Goal: Task Accomplishment & Management: Manage account settings

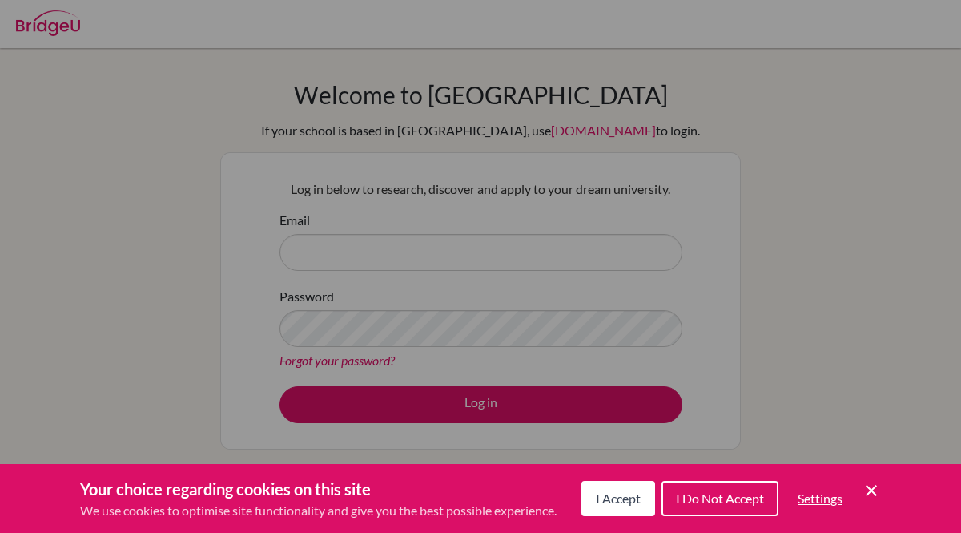
click at [484, 163] on div "Cookie Preferences" at bounding box center [480, 266] width 961 height 533
click at [871, 497] on icon "Cookie Control Close Icon" at bounding box center [871, 490] width 19 height 19
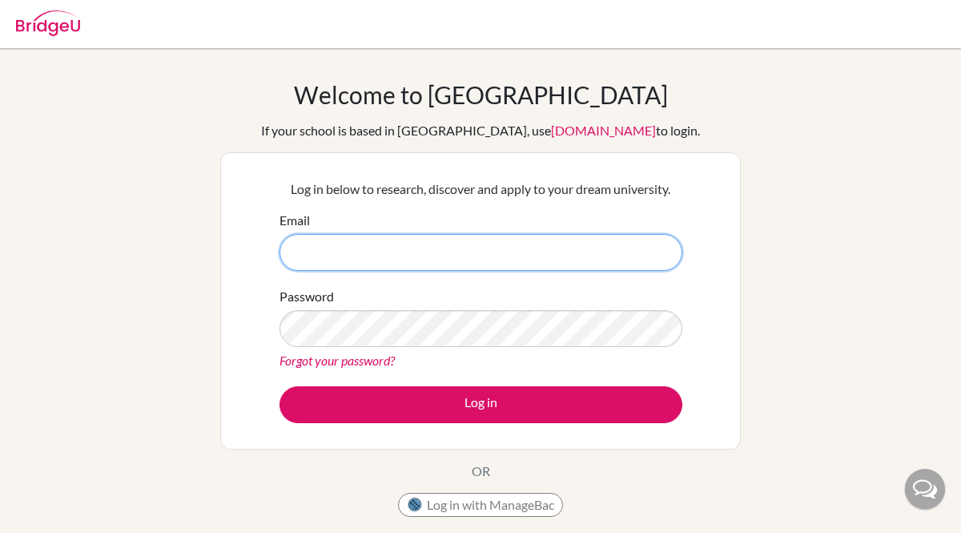
click at [491, 258] on input "Email" at bounding box center [481, 252] width 403 height 37
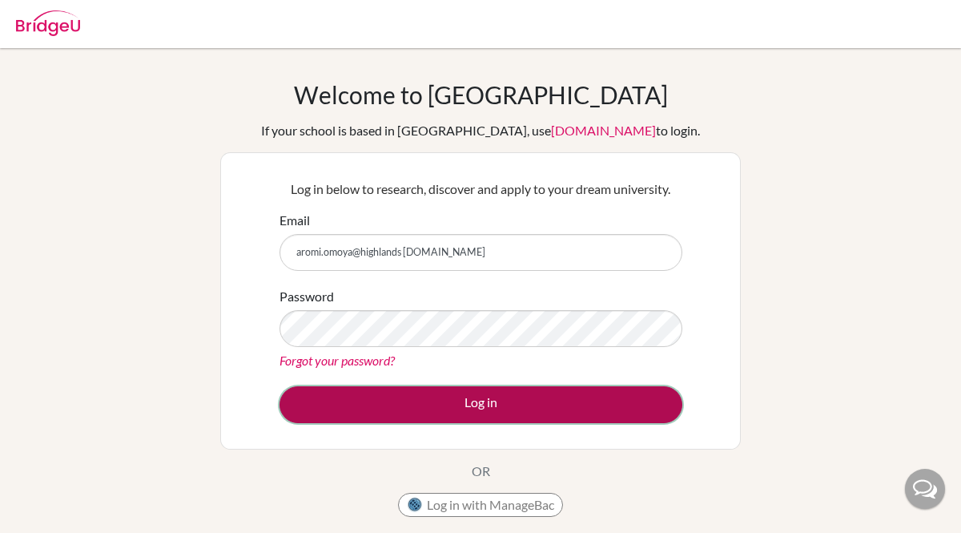
click at [507, 410] on button "Log in" at bounding box center [481, 404] width 403 height 37
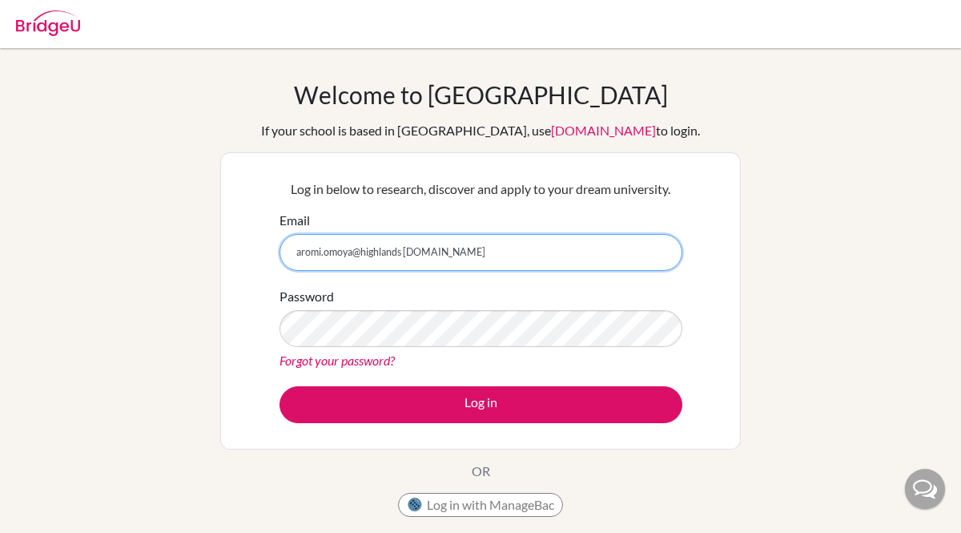
click at [405, 250] on input "aromi.omoya@highlands [DOMAIN_NAME]" at bounding box center [481, 252] width 403 height 37
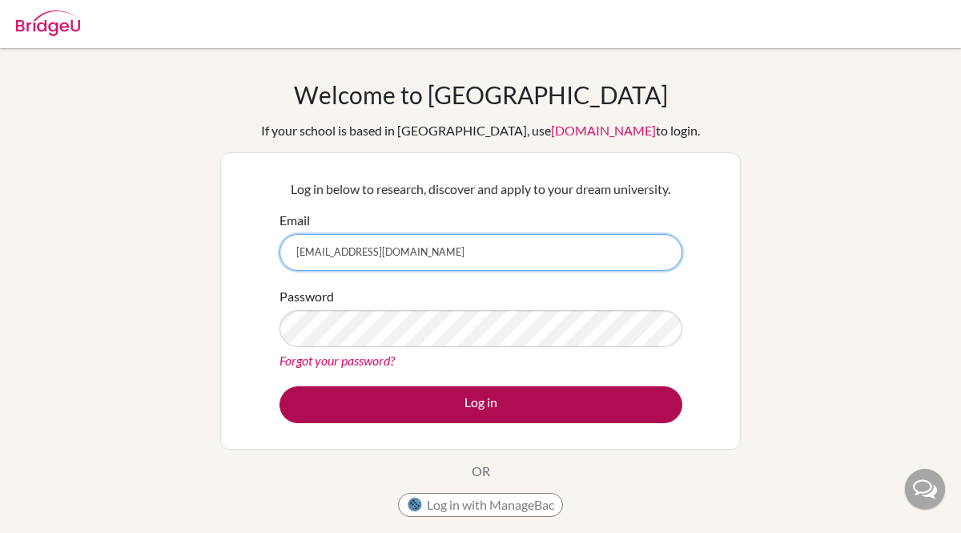
type input "[EMAIL_ADDRESS][DOMAIN_NAME]"
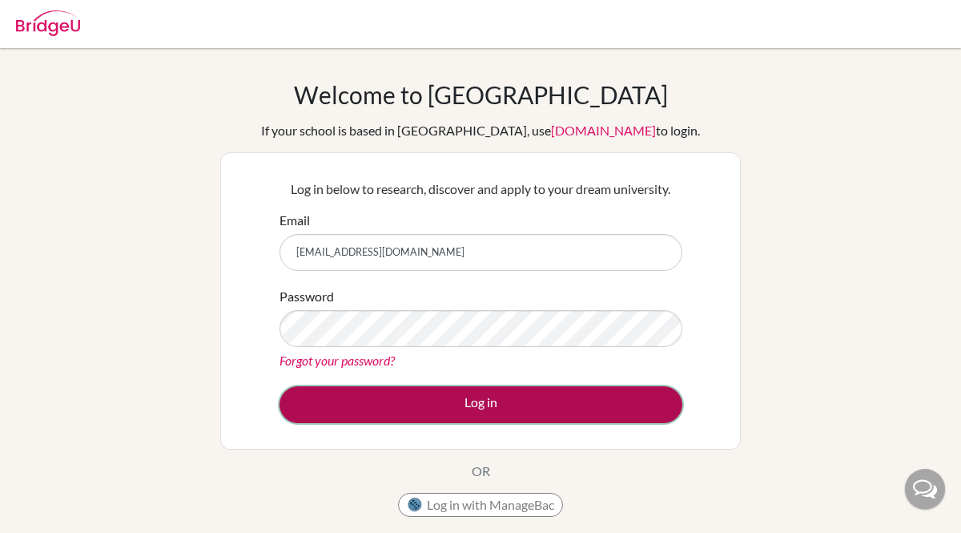
click at [452, 405] on button "Log in" at bounding box center [481, 404] width 403 height 37
